Goal: Transaction & Acquisition: Purchase product/service

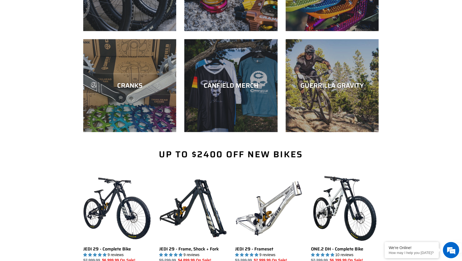
scroll to position [243, 0]
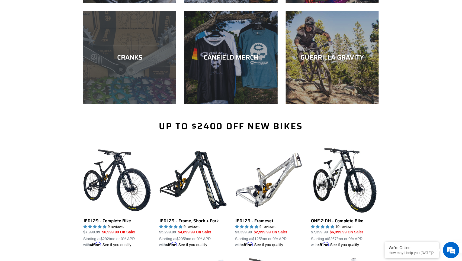
click at [143, 104] on div "CRANKS" at bounding box center [129, 104] width 93 height 0
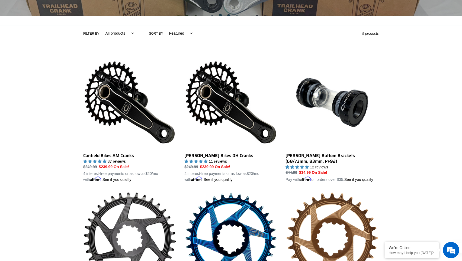
scroll to position [112, 0]
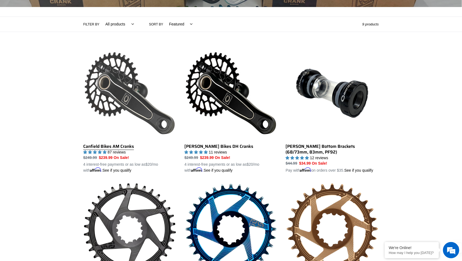
click at [114, 146] on link "Canfield Bikes AM Cranks" at bounding box center [129, 110] width 93 height 127
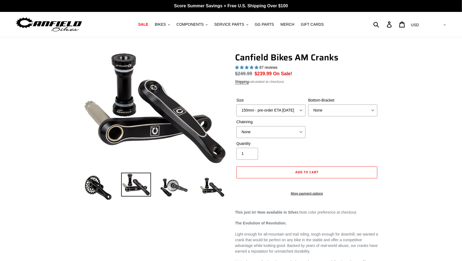
select select "highest-rating"
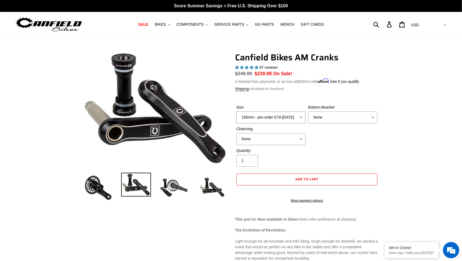
click at [298, 116] on select "150mm - pre-order ETA 10/15/25 155mm - pre-order ETA 10/15/25 160mm - pre-order…" at bounding box center [270, 118] width 69 height 12
select select "155mm - pre-order ETA 10/15/25"
click at [236, 112] on select "150mm - pre-order ETA 10/15/25 155mm - pre-order ETA 10/15/25 160mm - pre-order…" at bounding box center [270, 118] width 69 height 12
click at [356, 117] on select "None BSA Threaded 68/73mm Press Fit PF92" at bounding box center [342, 118] width 69 height 12
click at [308, 112] on select "None BSA Threaded 68/73mm Press Fit PF92" at bounding box center [342, 118] width 69 height 12
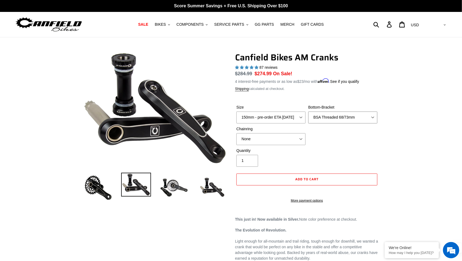
click at [357, 117] on select "None BSA Threaded 68/73mm Press Fit PF92" at bounding box center [342, 118] width 69 height 12
click at [308, 112] on select "None BSA Threaded 68/73mm Press Fit PF92" at bounding box center [342, 118] width 69 height 12
click at [357, 115] on select "None BSA Threaded 68/73mm Press Fit PF92" at bounding box center [342, 118] width 69 height 12
select select "BSA Threaded 68/73mm"
click at [308, 112] on select "None BSA Threaded 68/73mm Press Fit PF92" at bounding box center [342, 118] width 69 height 12
